Goal: Task Accomplishment & Management: Use online tool/utility

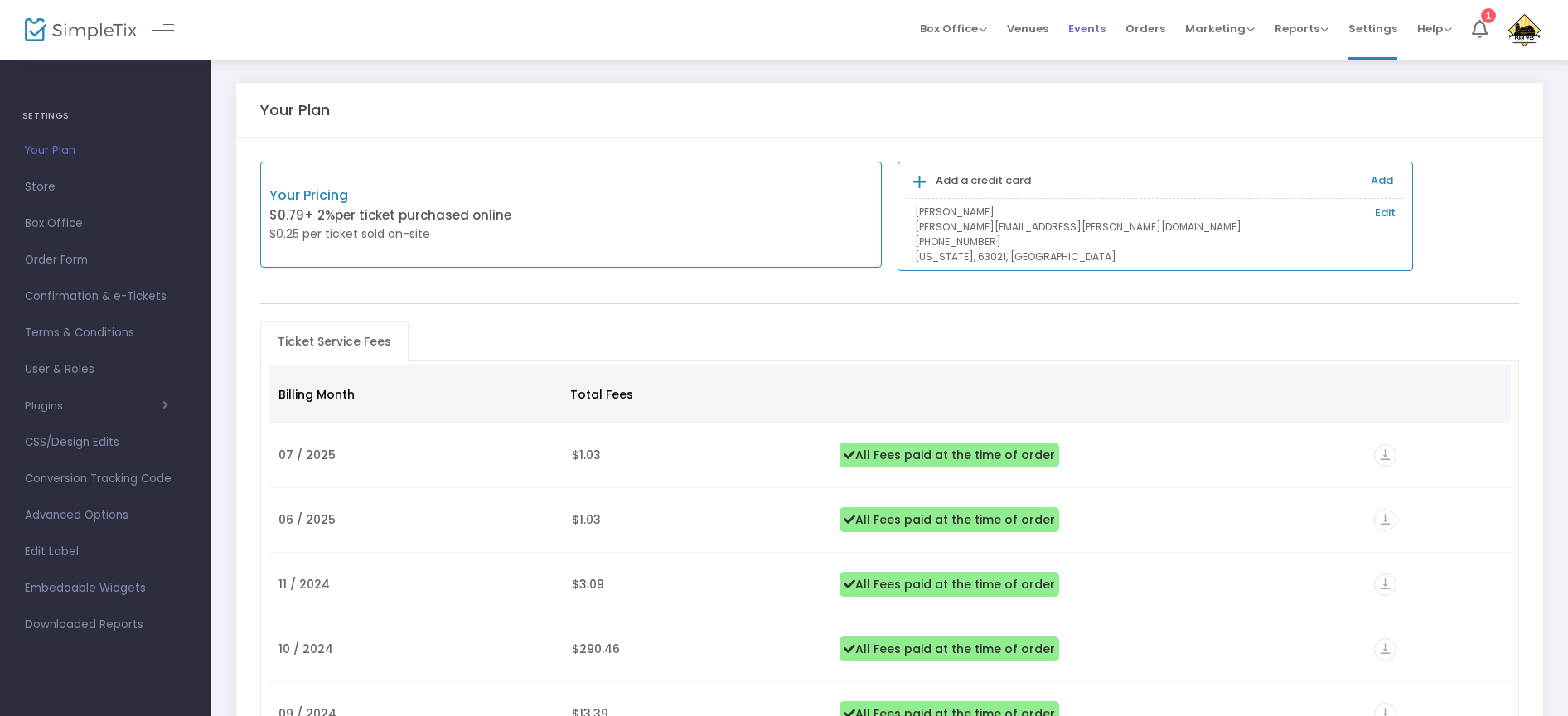
click at [1098, 33] on span "Events" at bounding box center [1087, 28] width 37 height 42
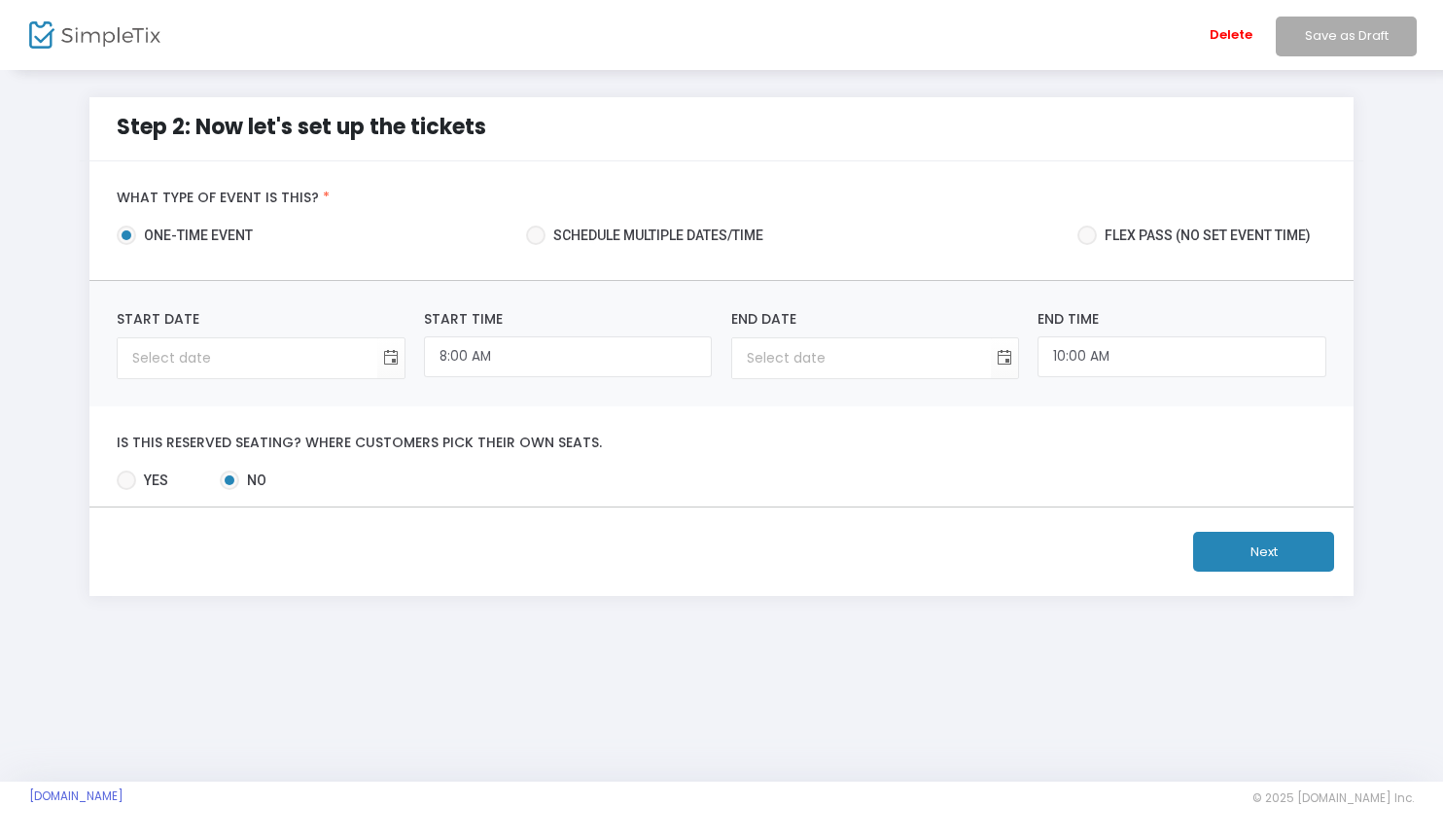
click at [130, 40] on img at bounding box center [95, 35] width 132 height 28
